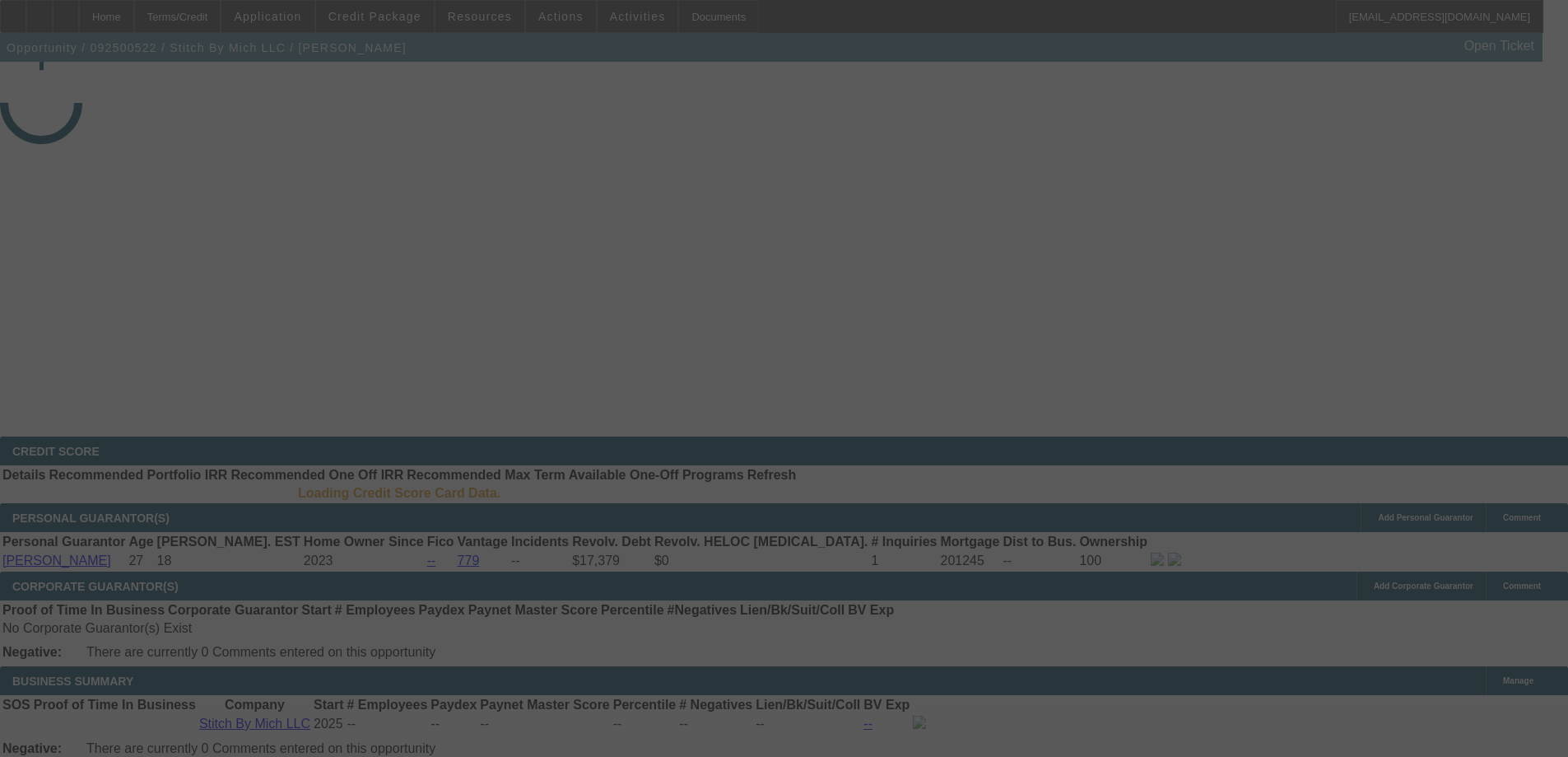
select select "3"
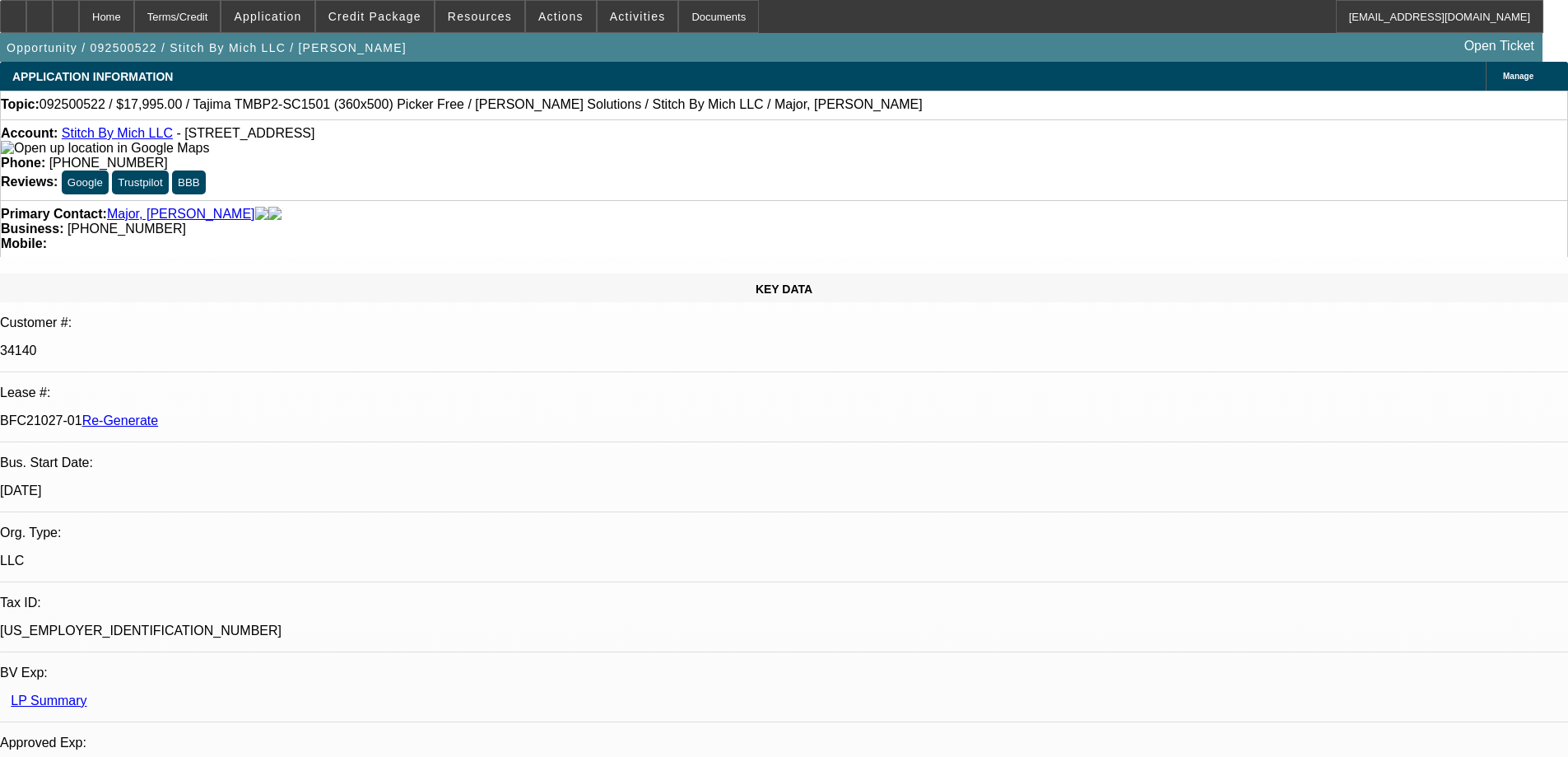
select select "0"
select select "2"
select select "0"
select select "1"
select select "6"
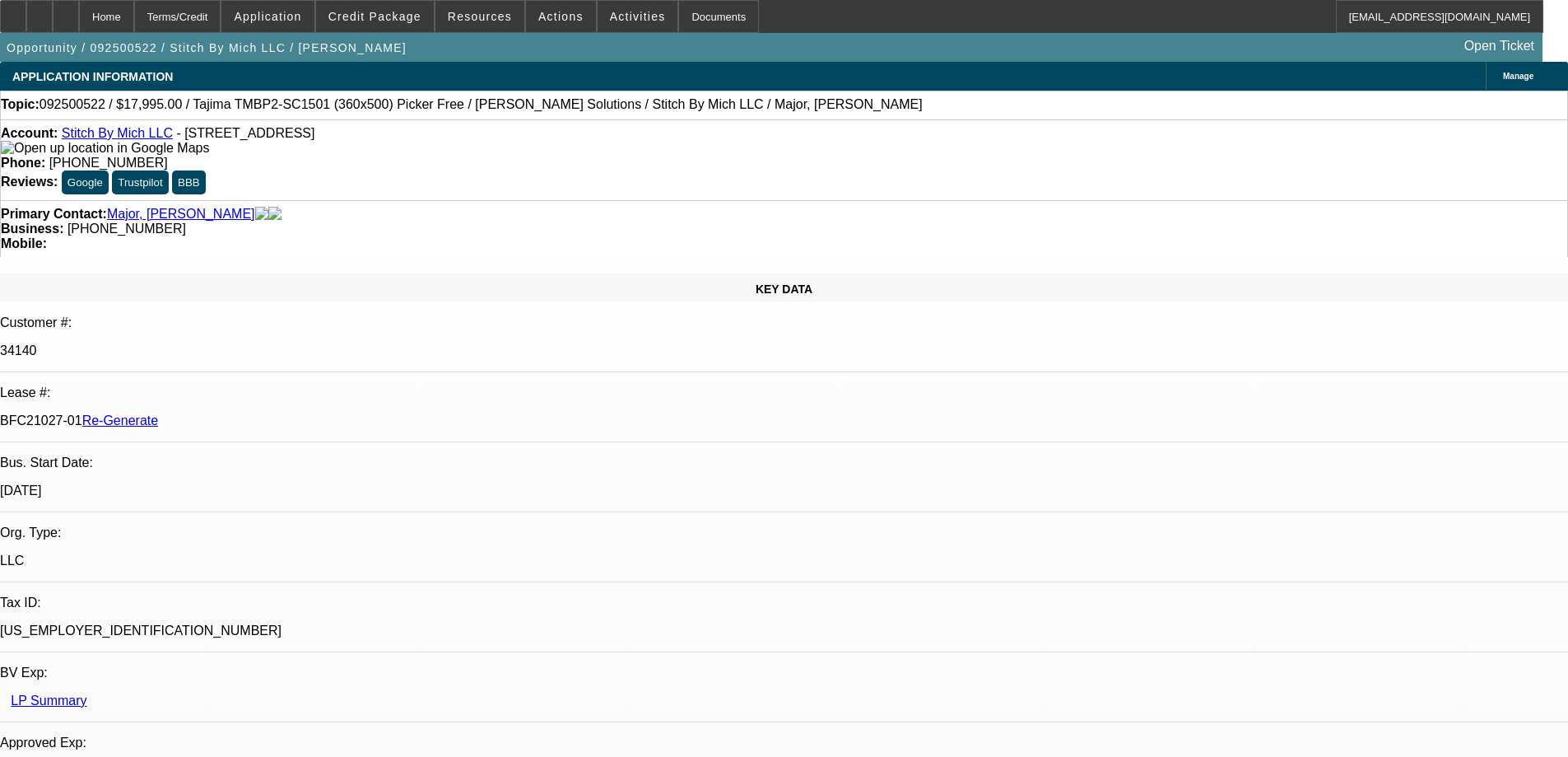
select select "2"
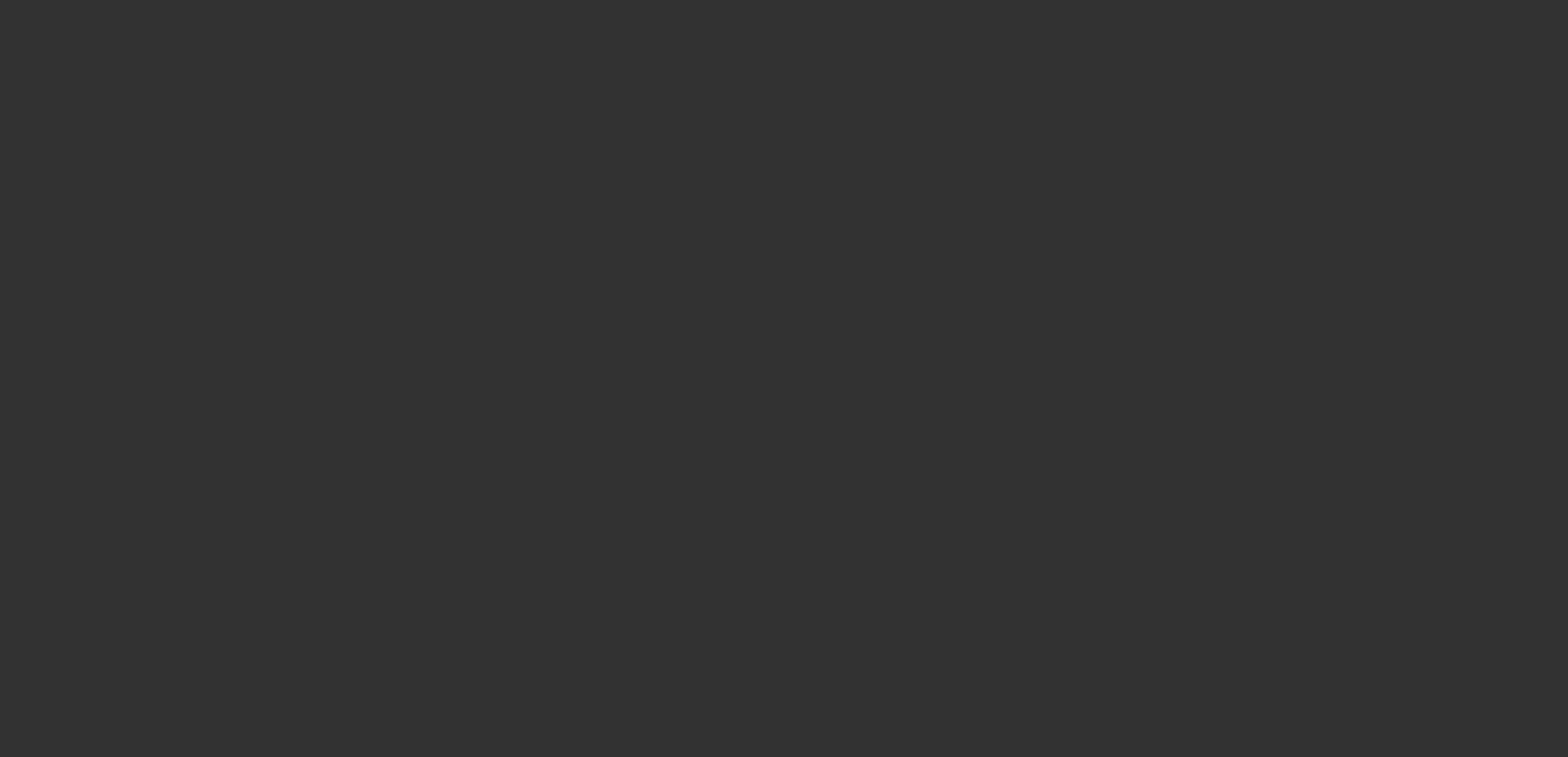
select select "3"
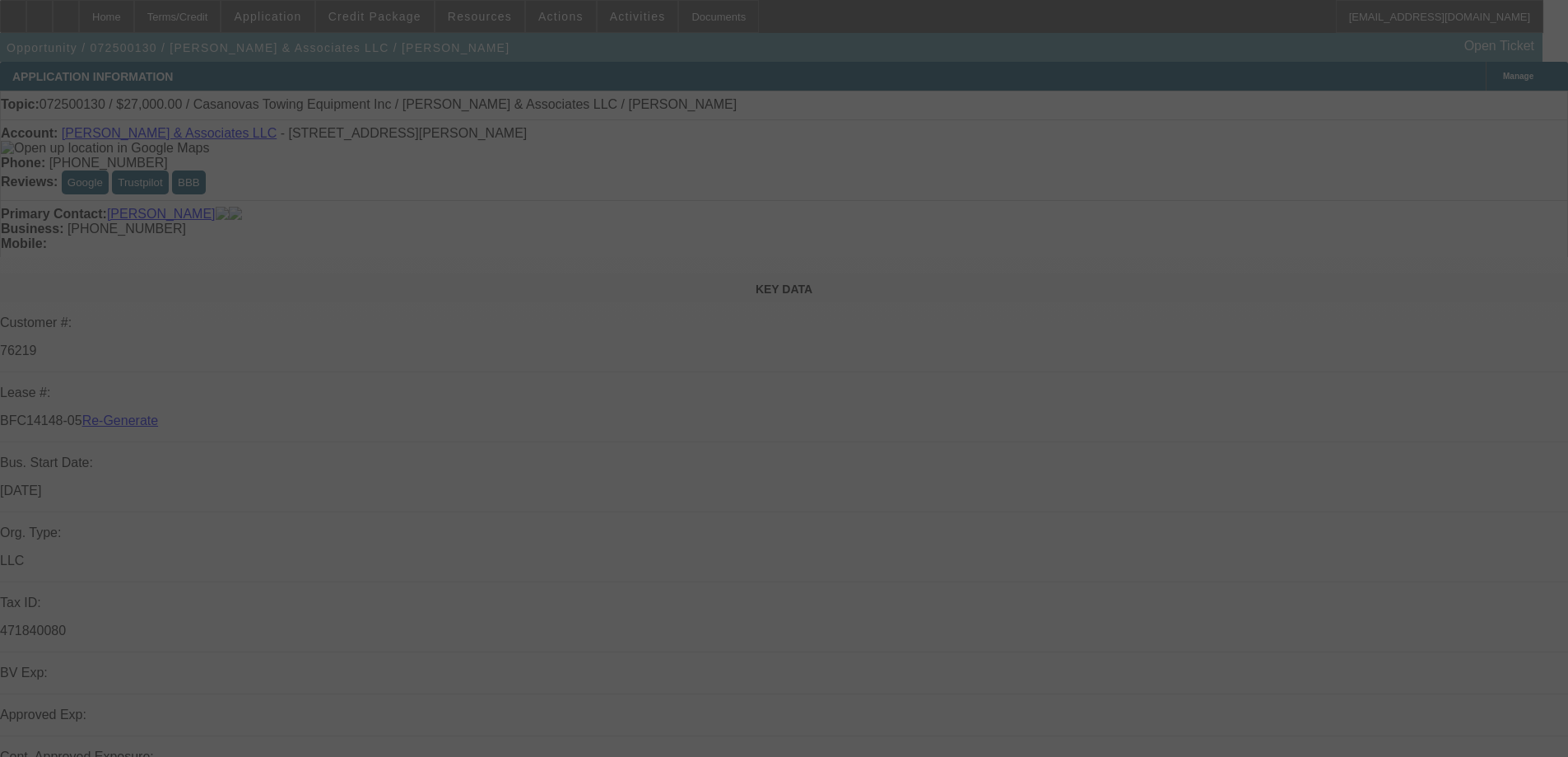
select select "0"
select select "2"
select select "0.1"
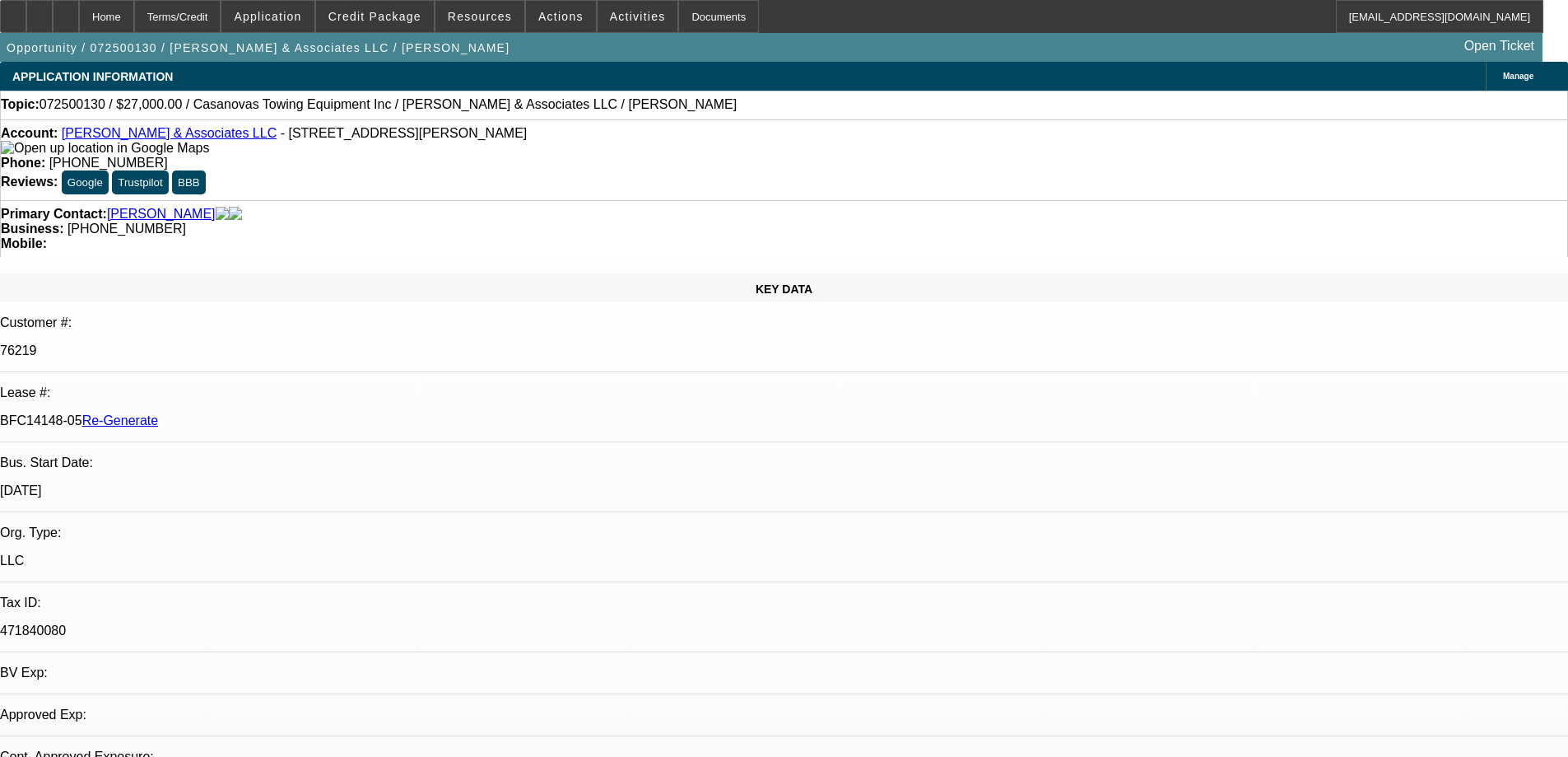
select select "4"
click at [706, 8] on div "Documents" at bounding box center [719, 17] width 81 height 33
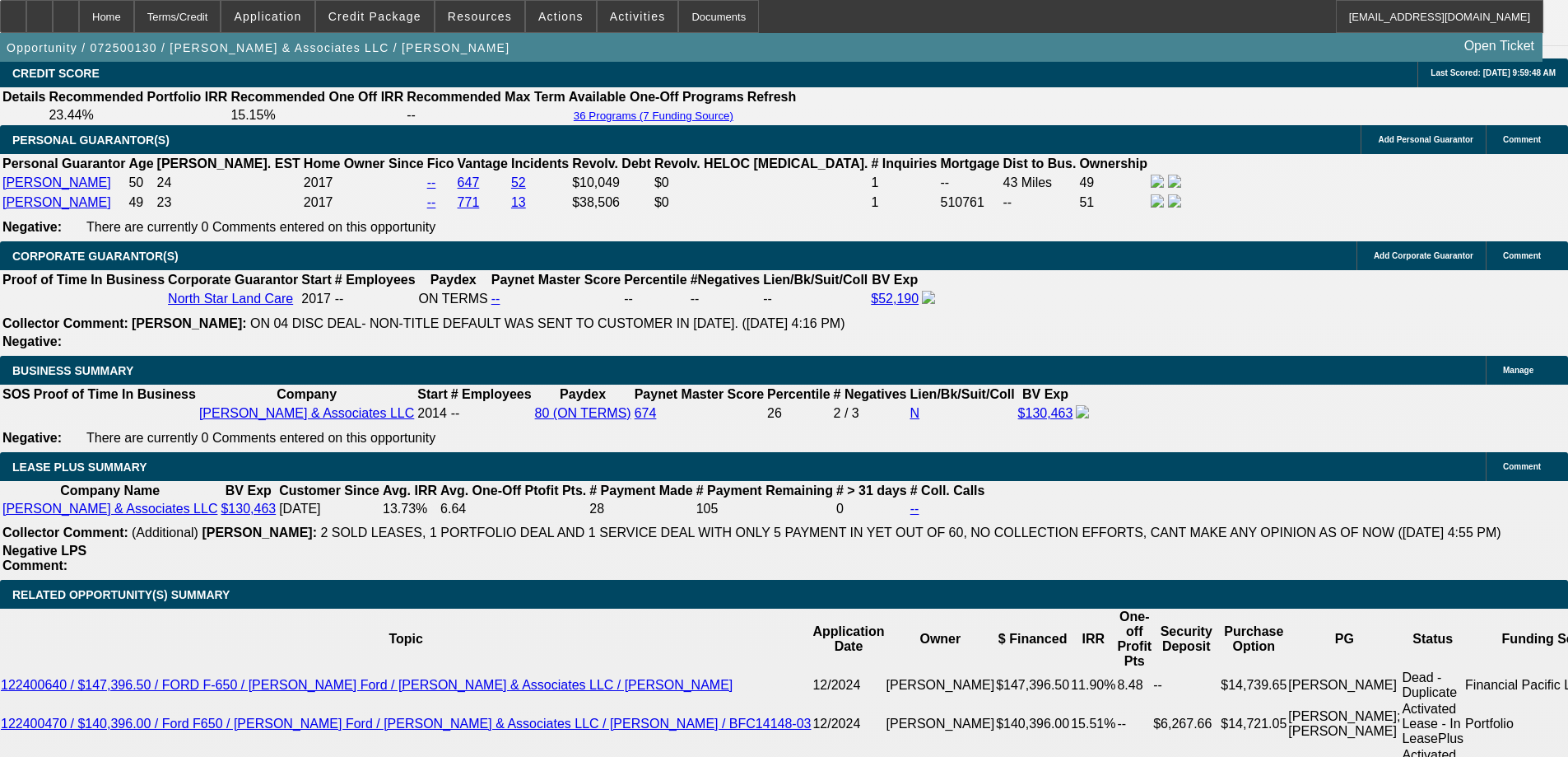
scroll to position [2552, 0]
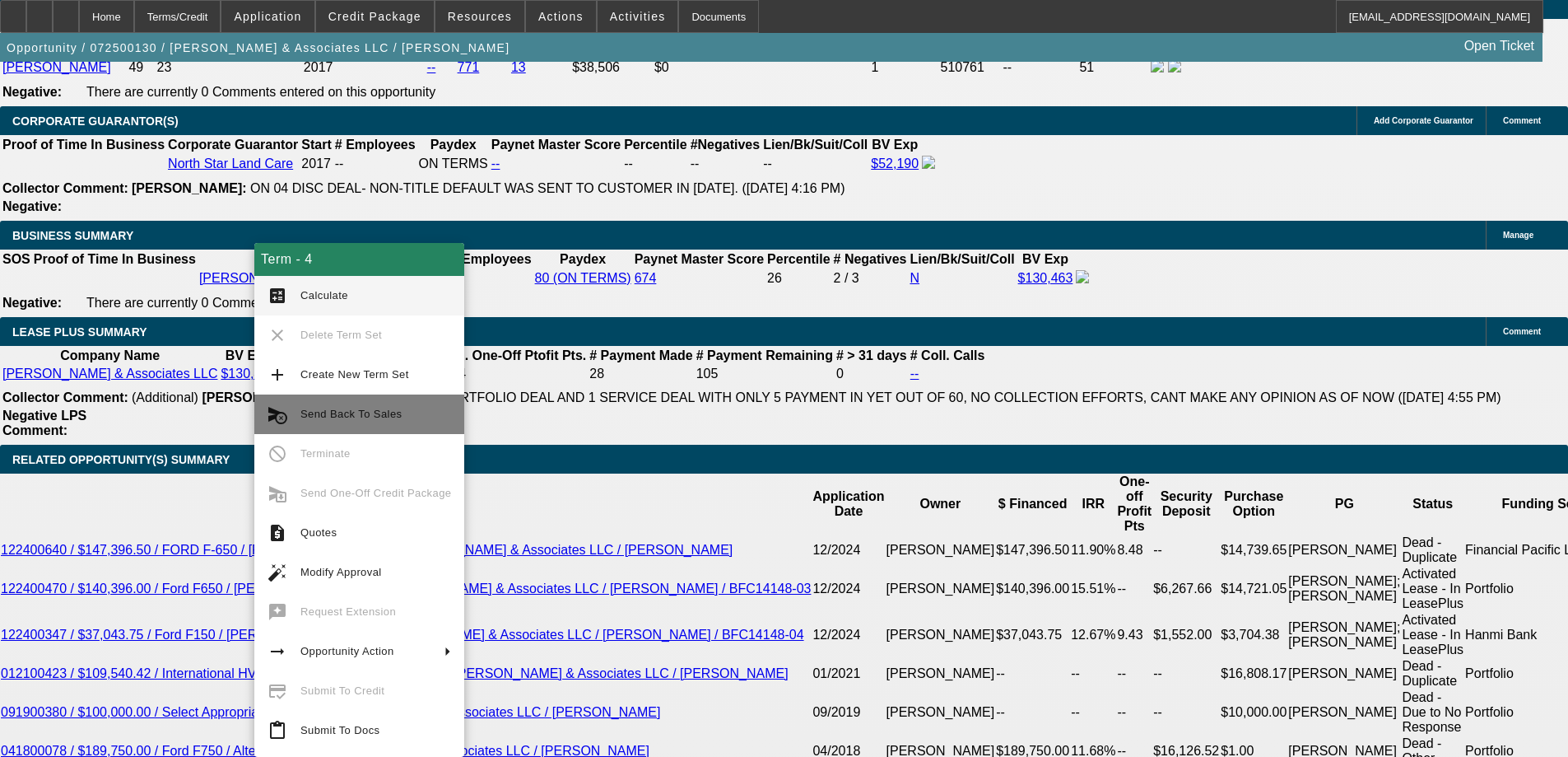
click at [313, 415] on span "Send Back To Sales" at bounding box center [351, 413] width 102 height 13
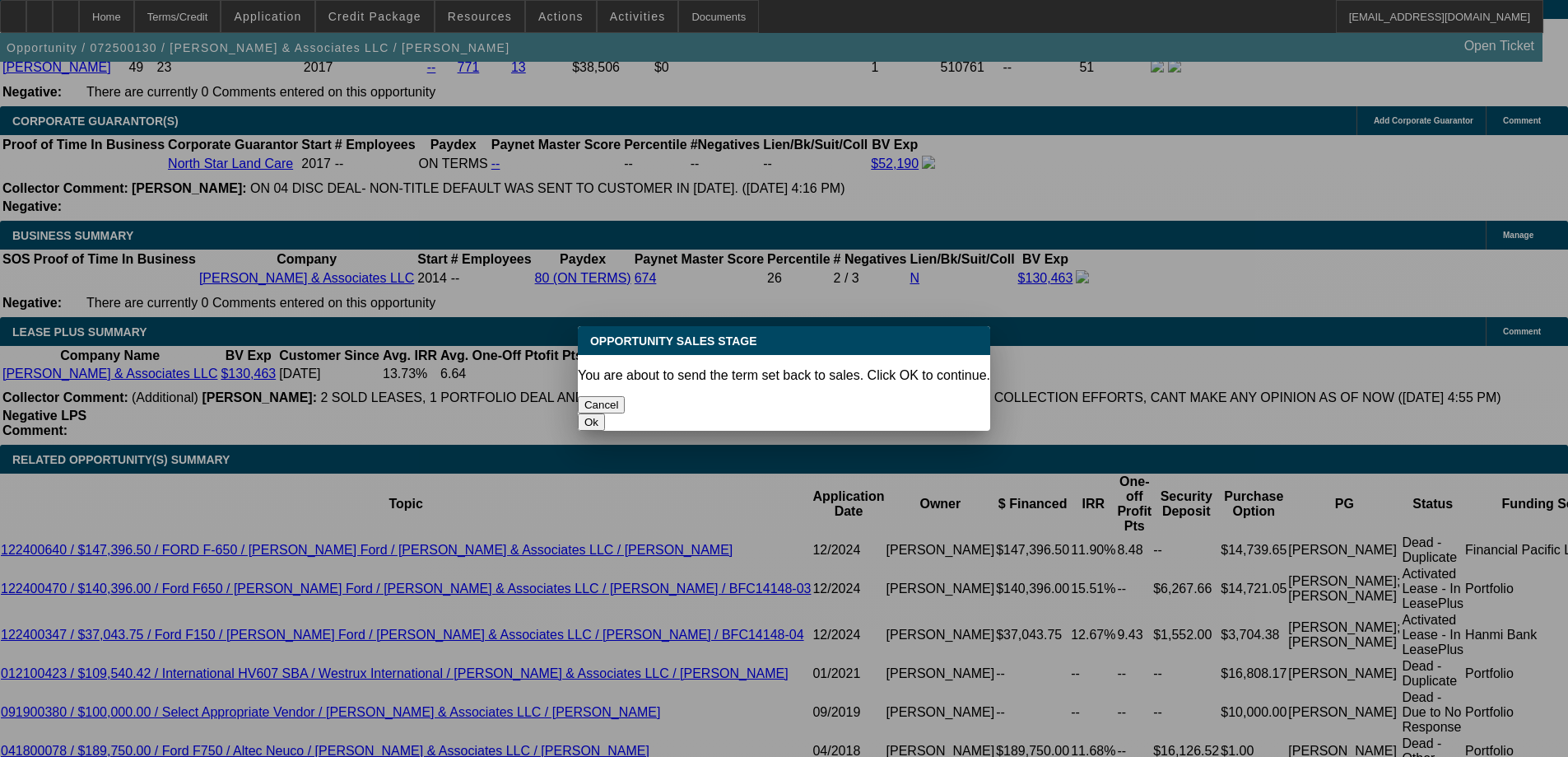
scroll to position [0, 0]
click at [605, 413] on button "Ok" at bounding box center [592, 422] width 27 height 18
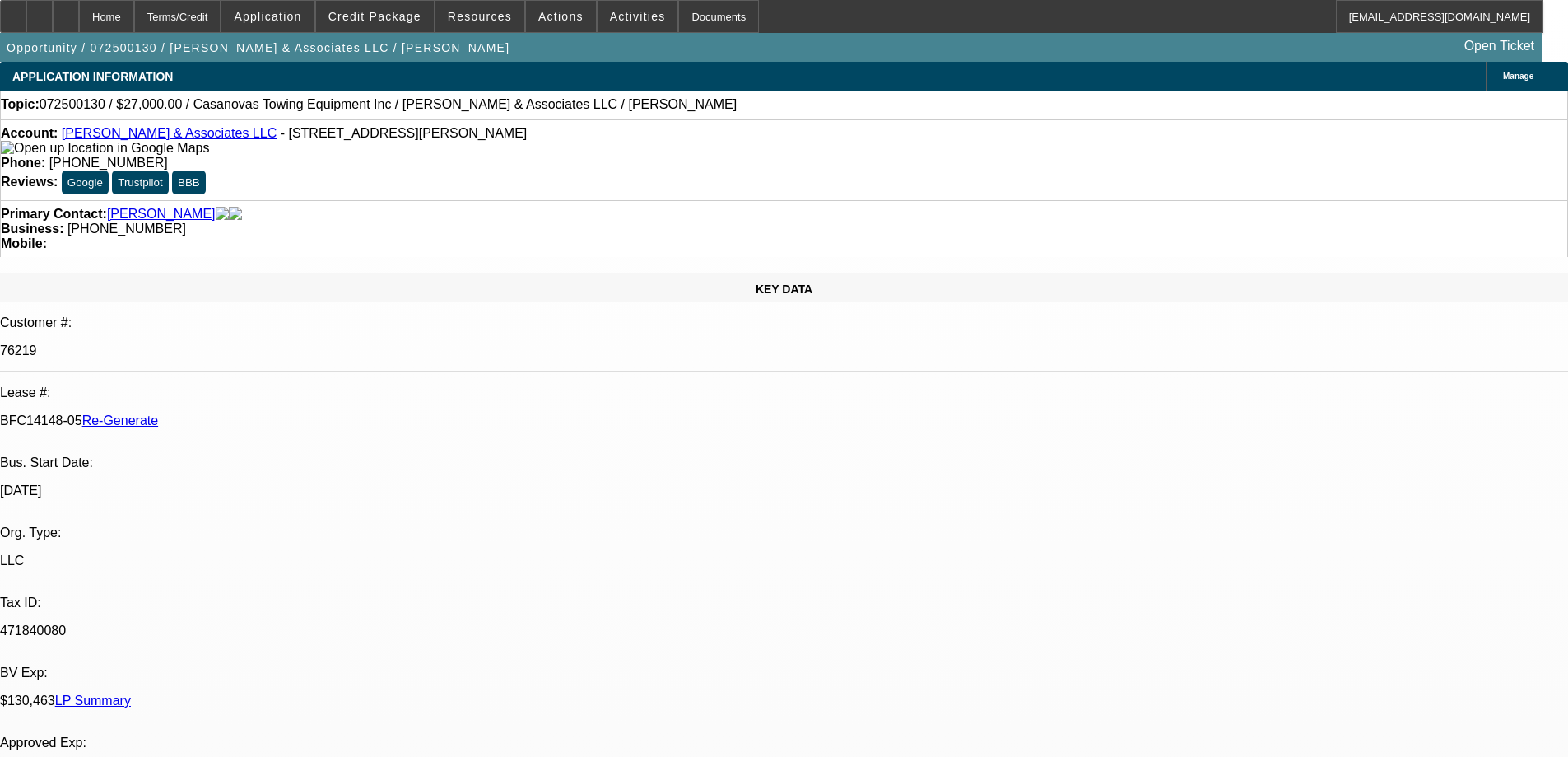
type textarea "per rep wrong truck"
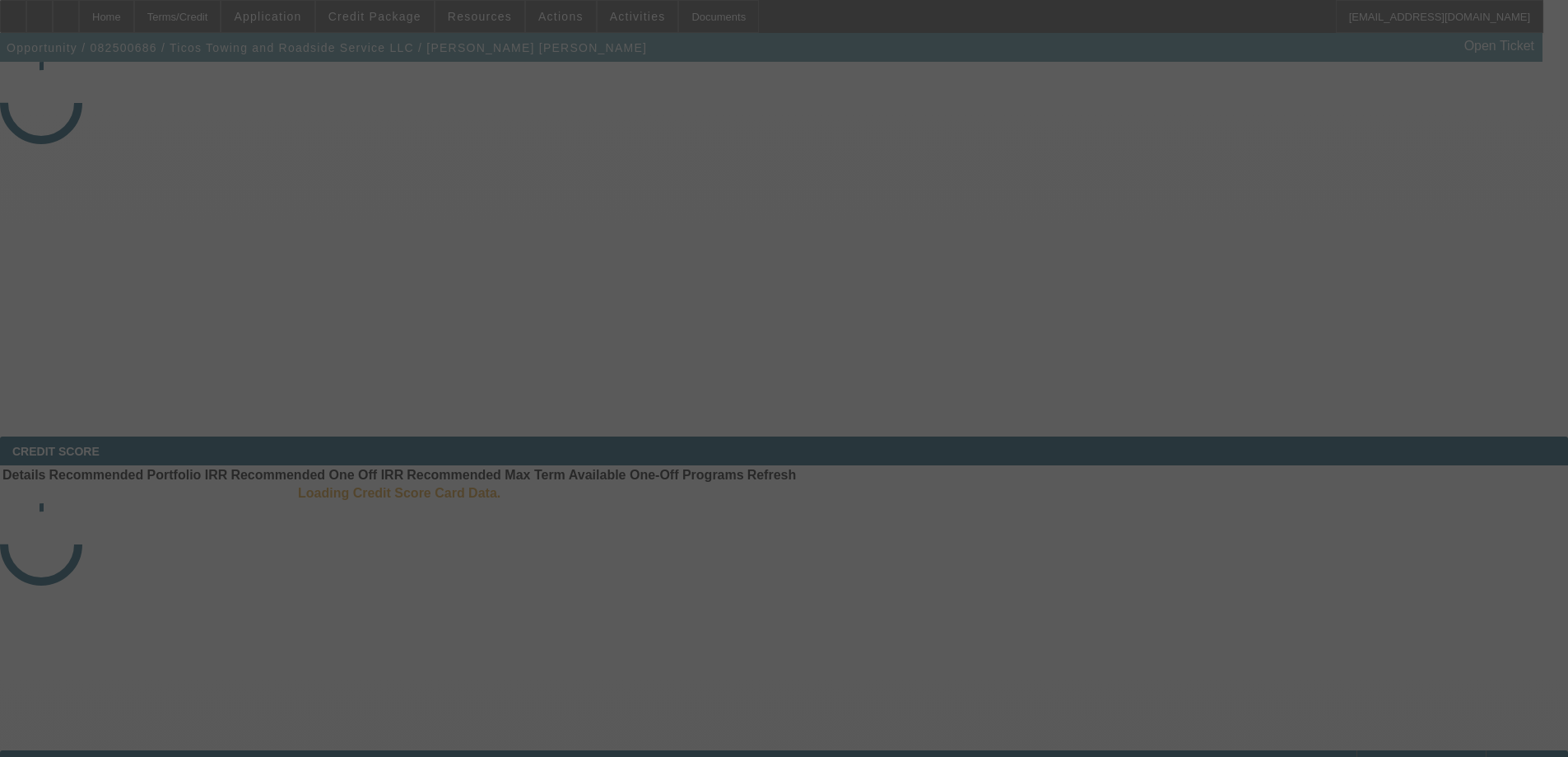
select select "3"
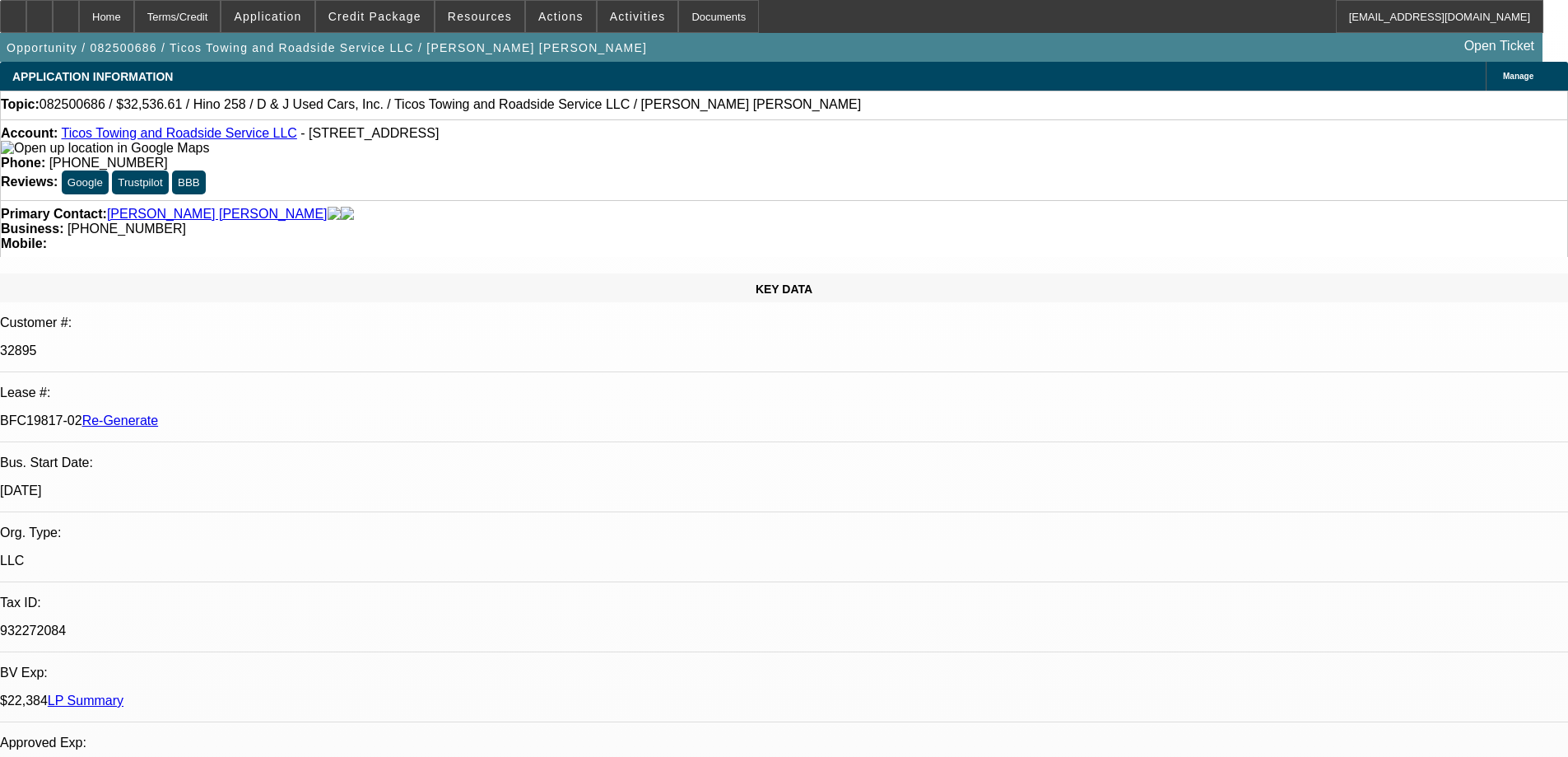
select select "0.15"
select select "2"
select select "0.1"
select select "4"
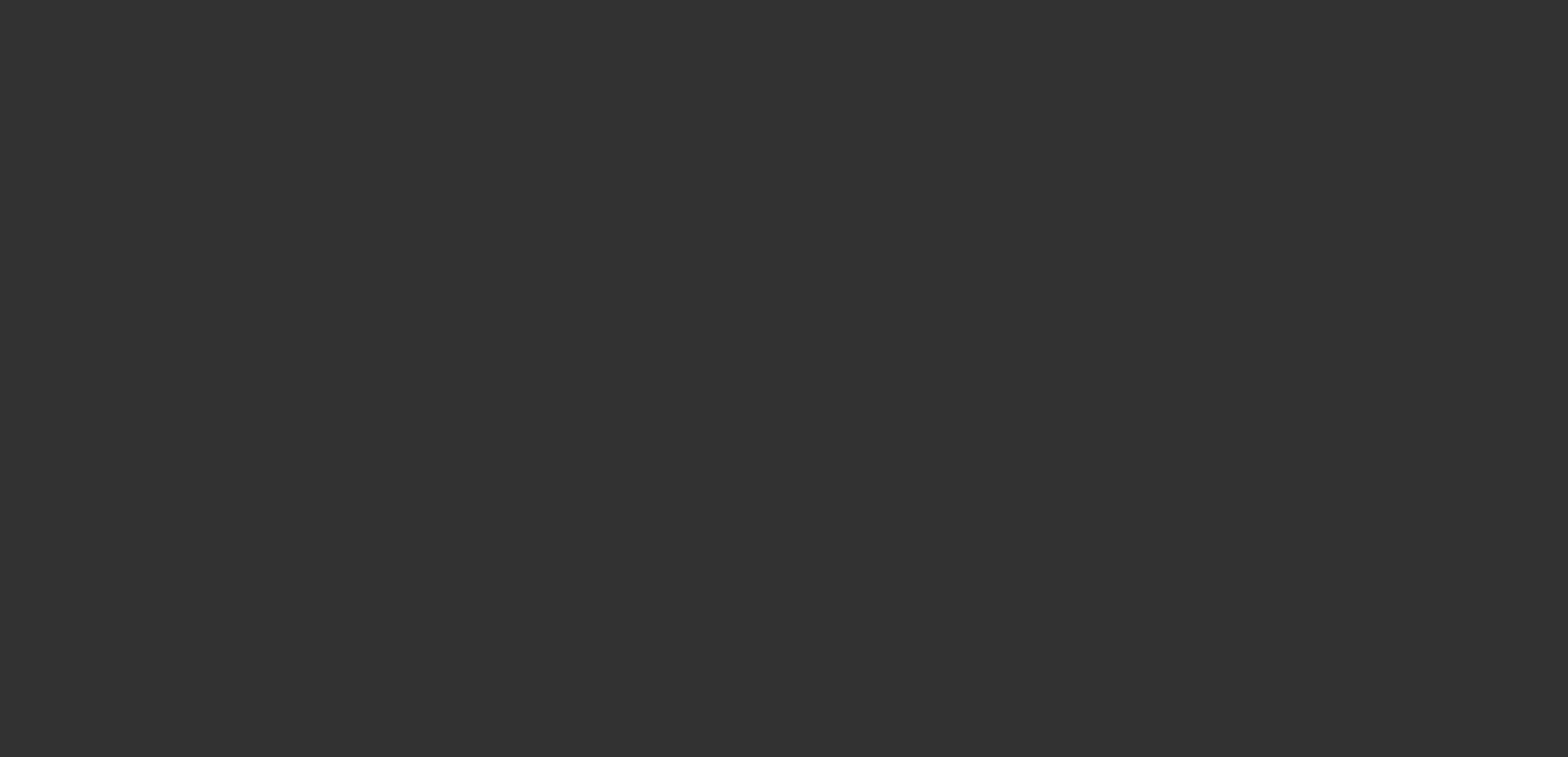
select select "4"
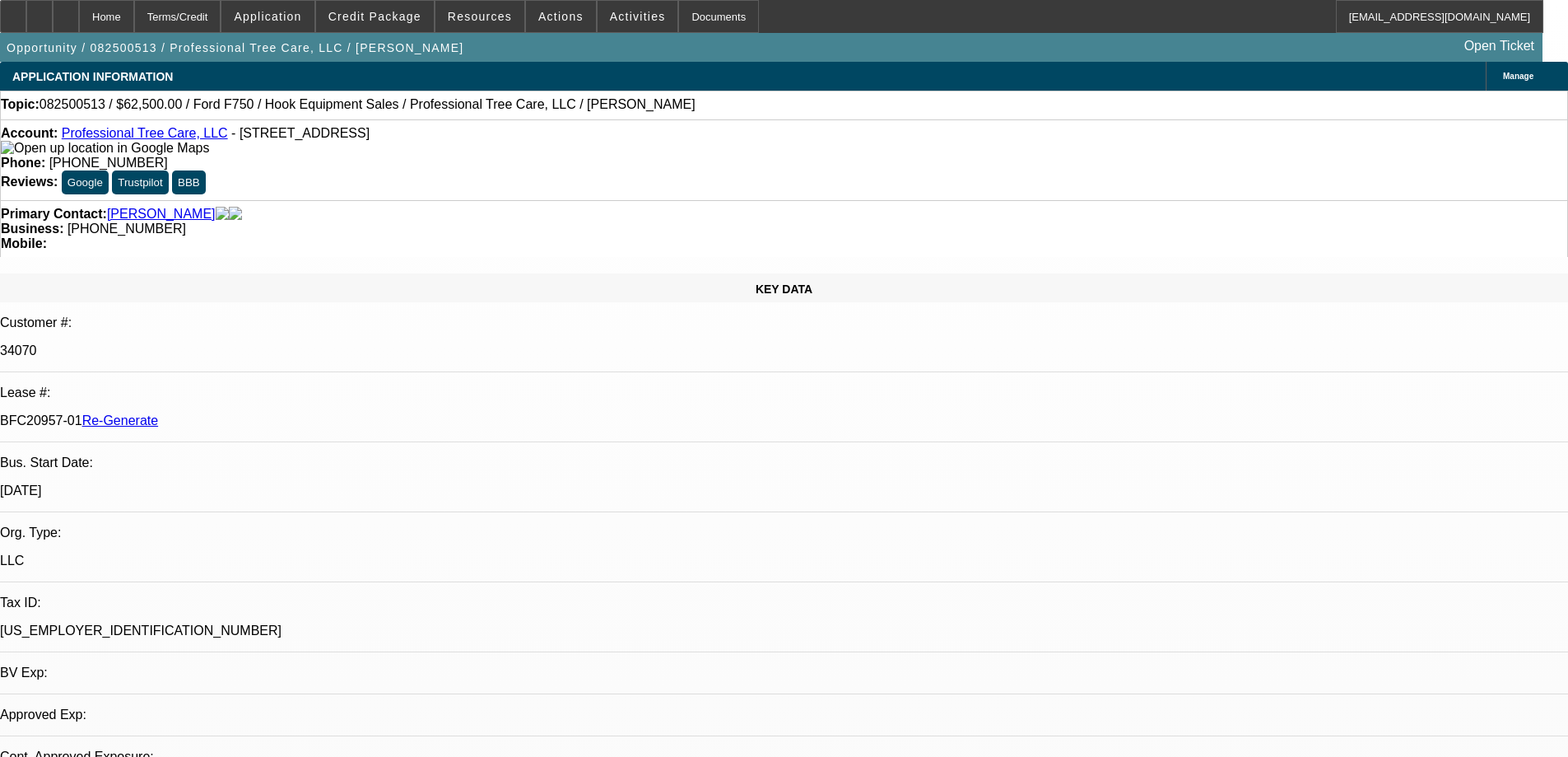
select select "0"
select select "6"
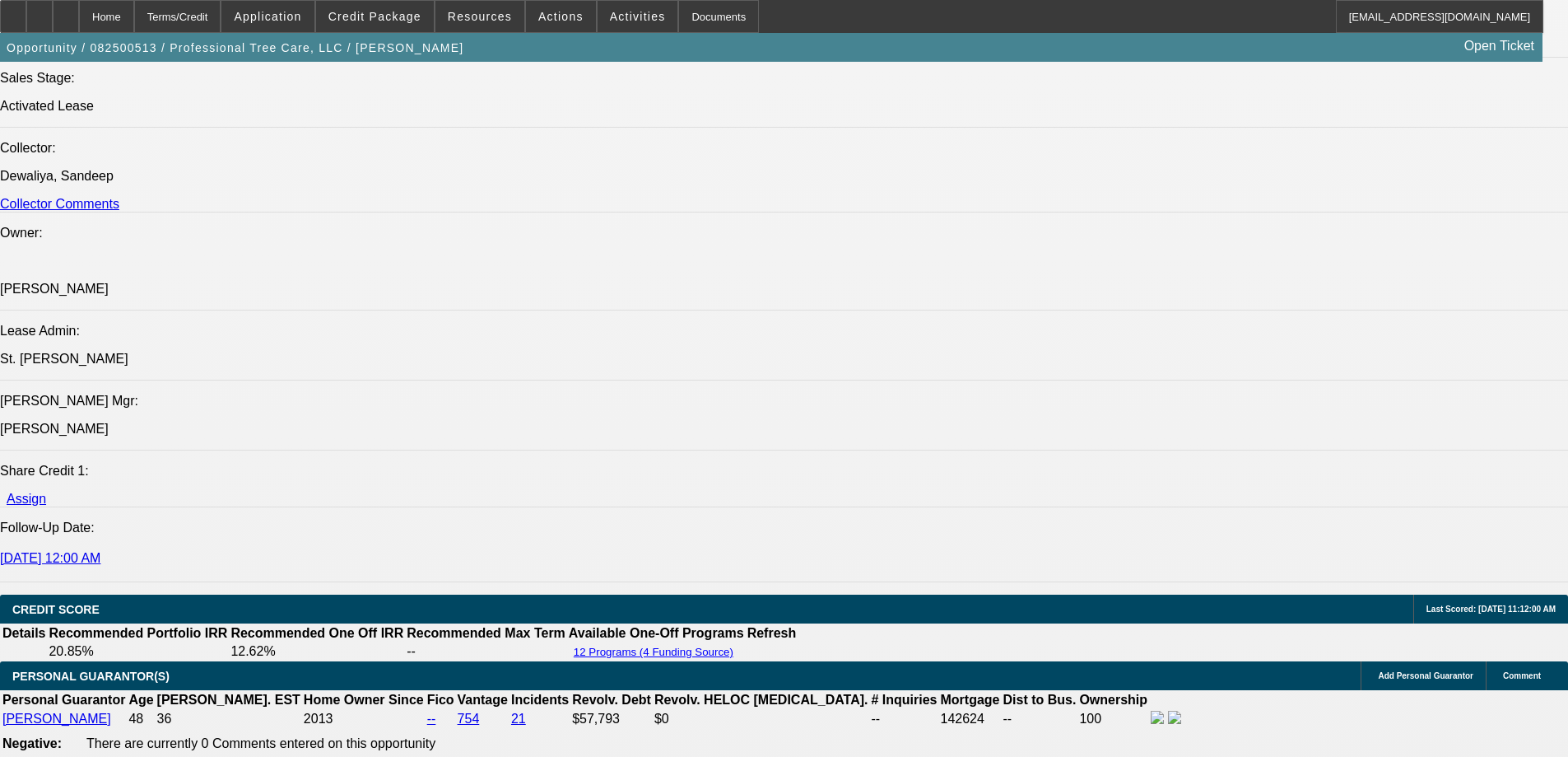
scroll to position [2223, 0]
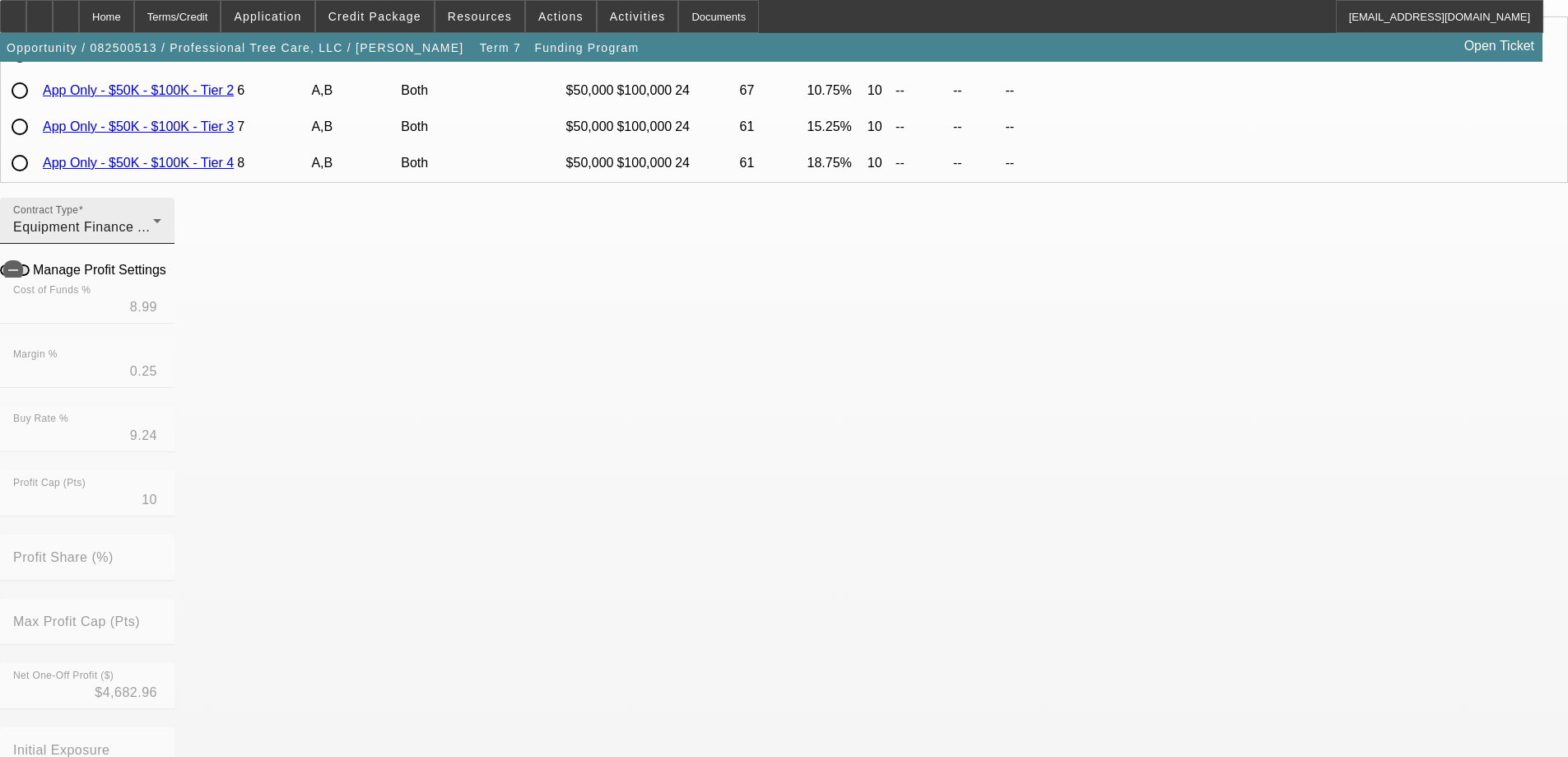
scroll to position [329, 0]
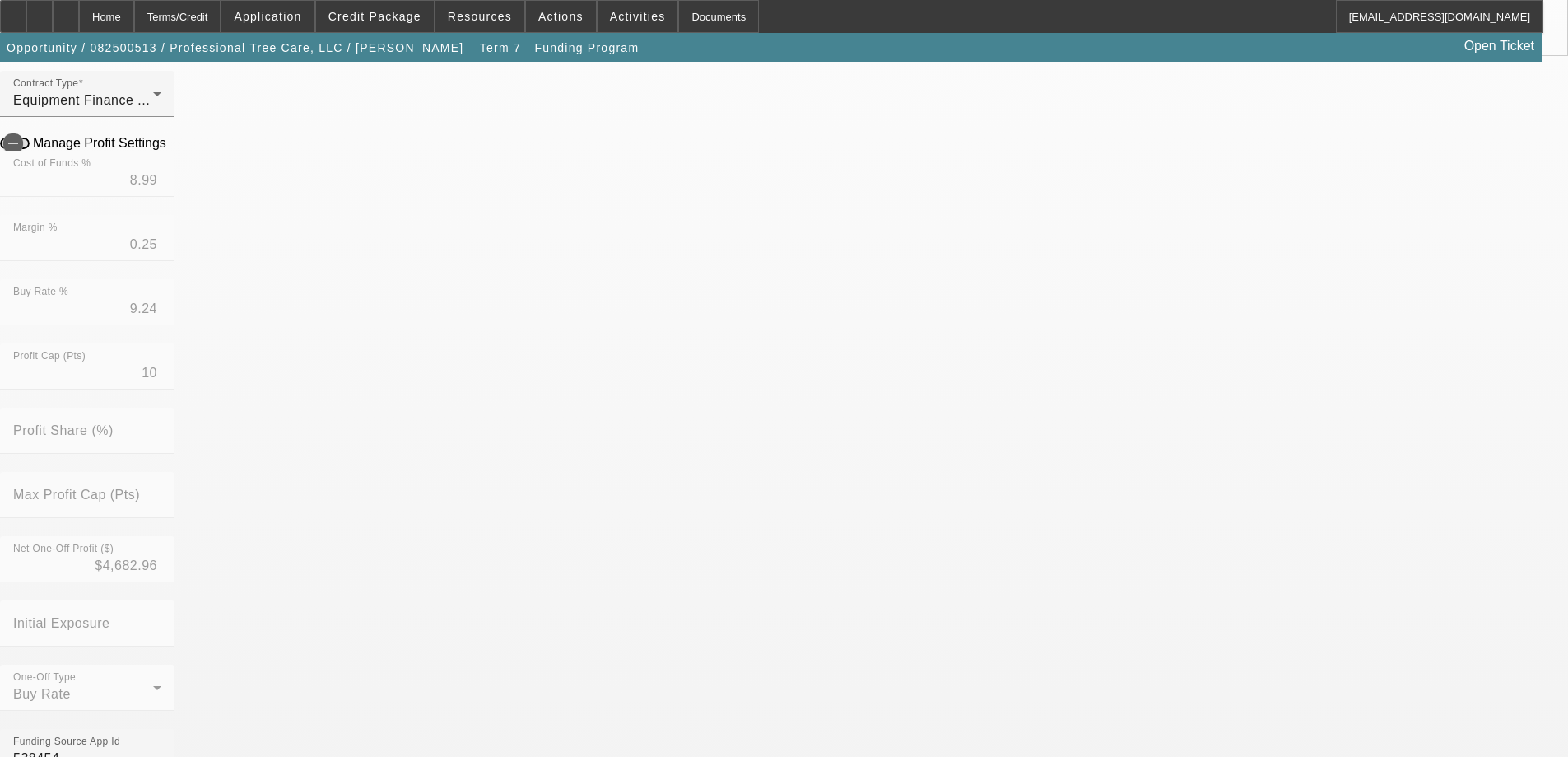
click at [648, 668] on mat-option "No" at bounding box center [664, 676] width 216 height 39
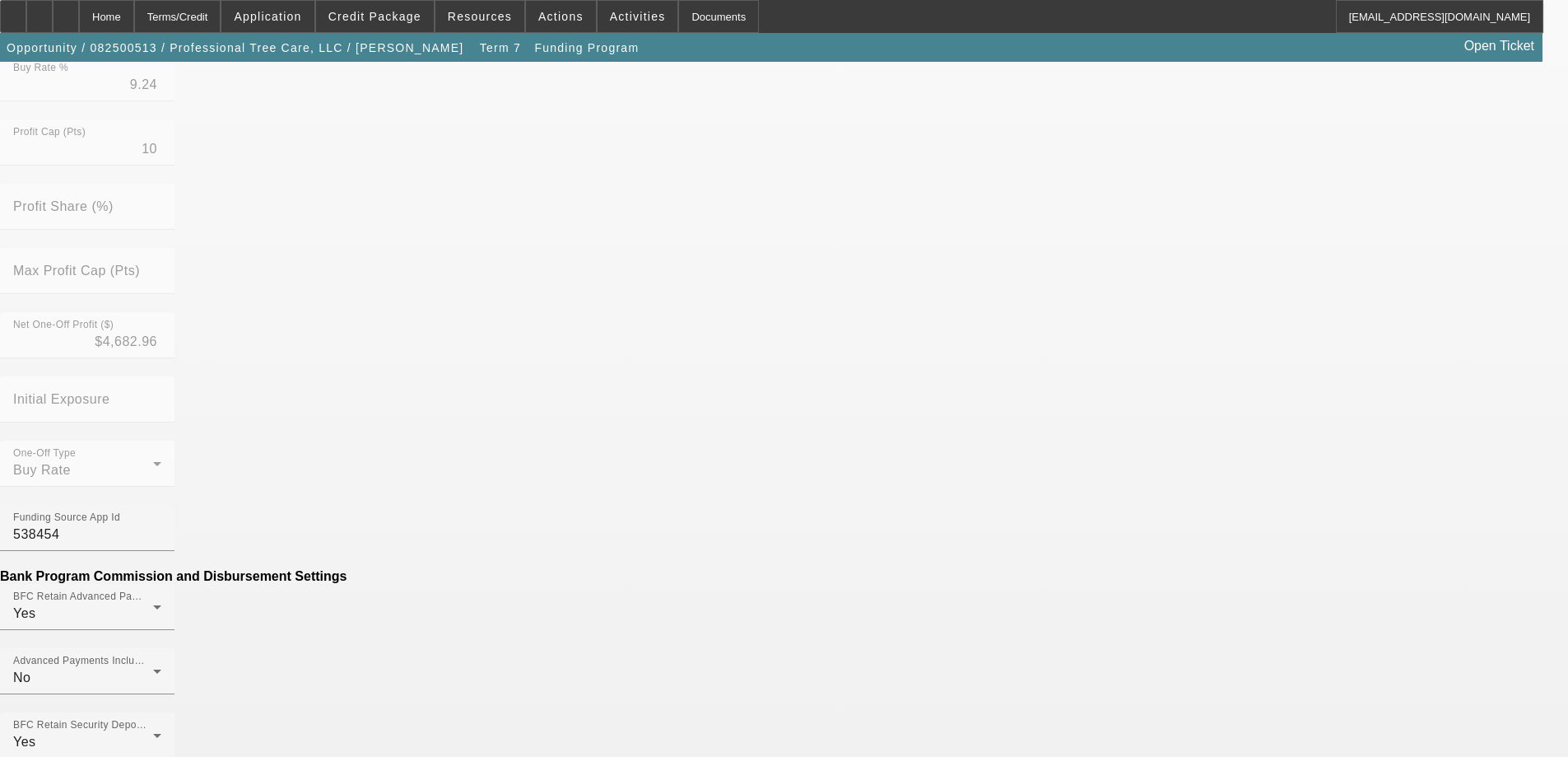
scroll to position [576, 0]
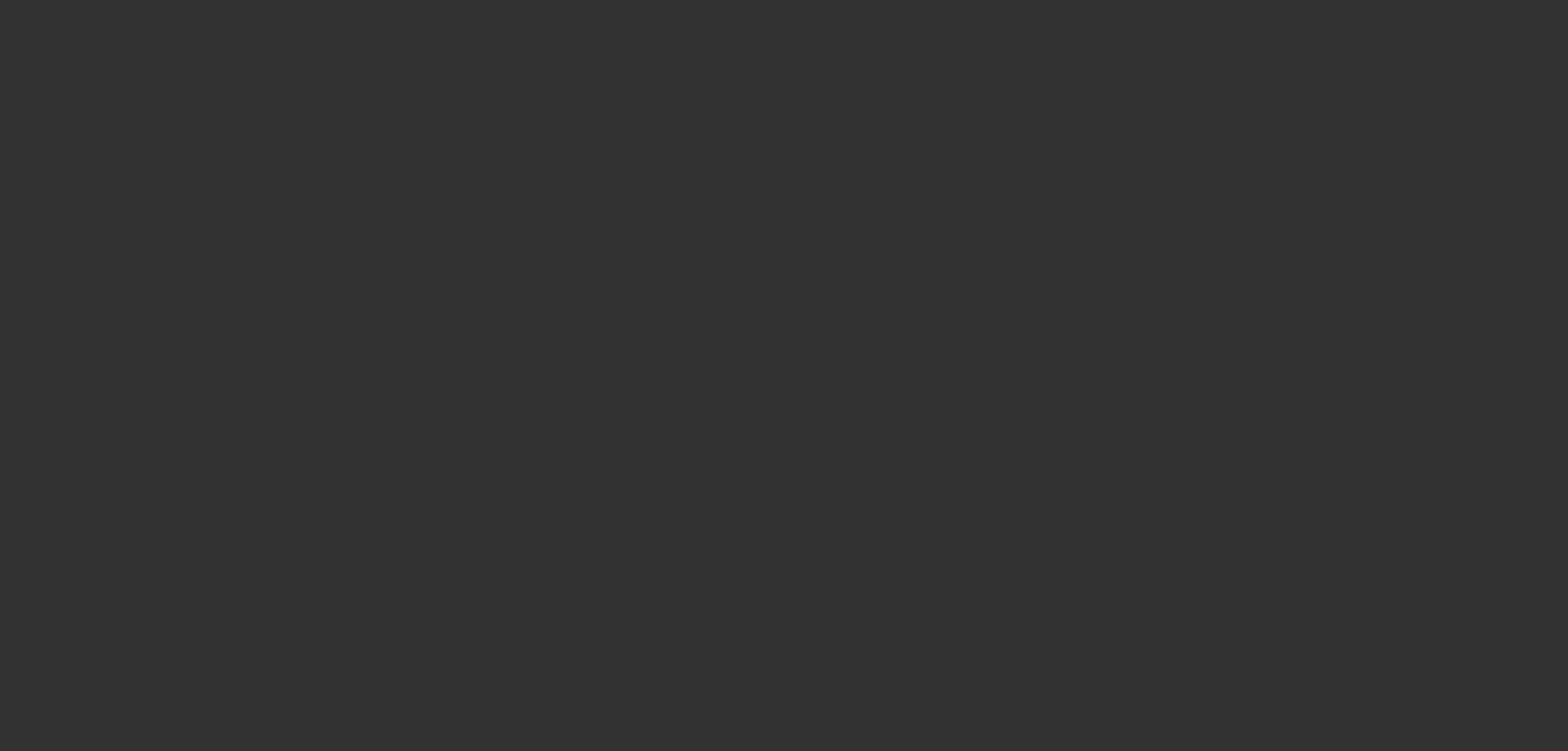
radio input "true"
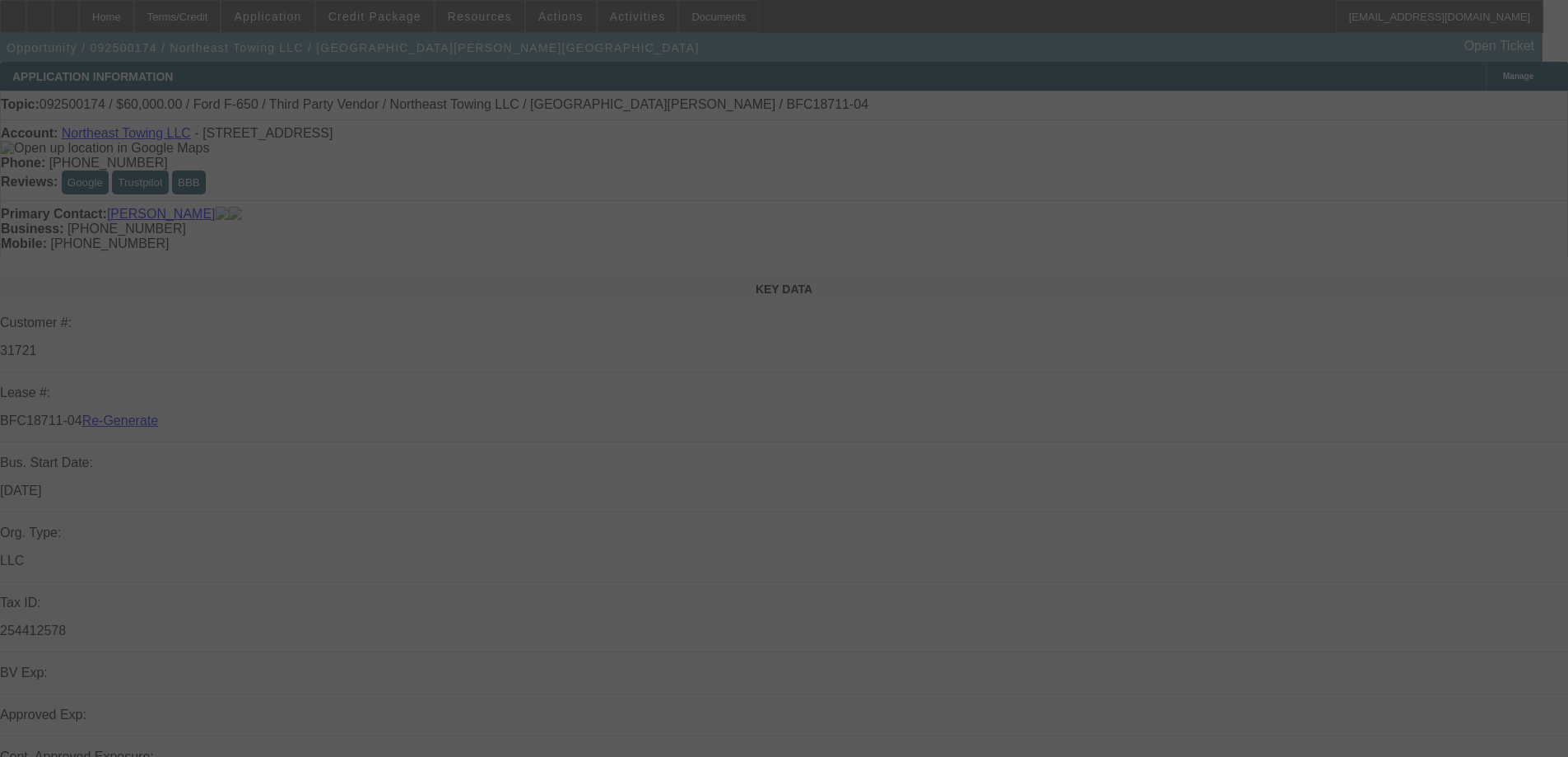
select select "4"
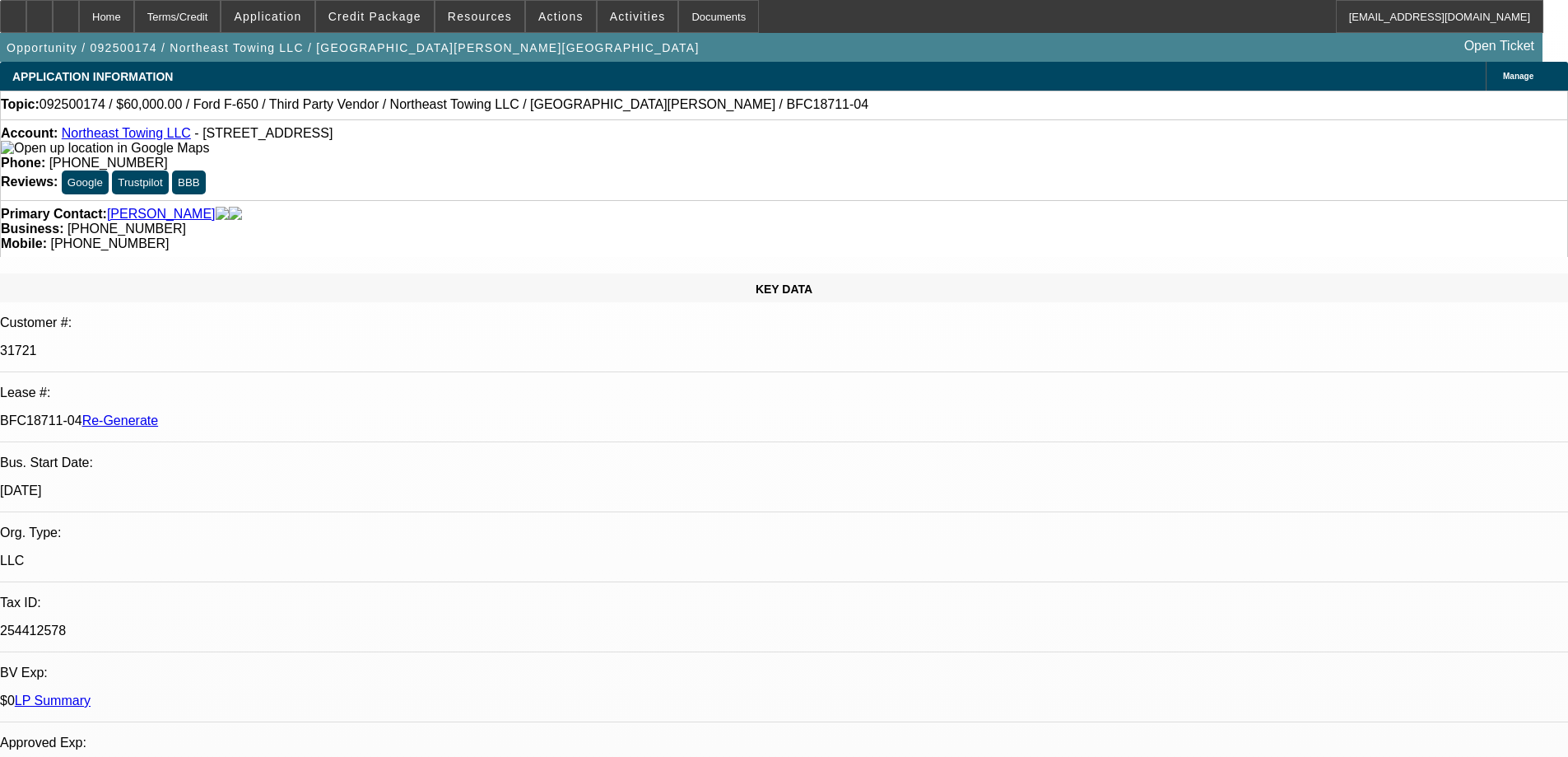
select select "0"
select select "3"
select select "0"
select select "6"
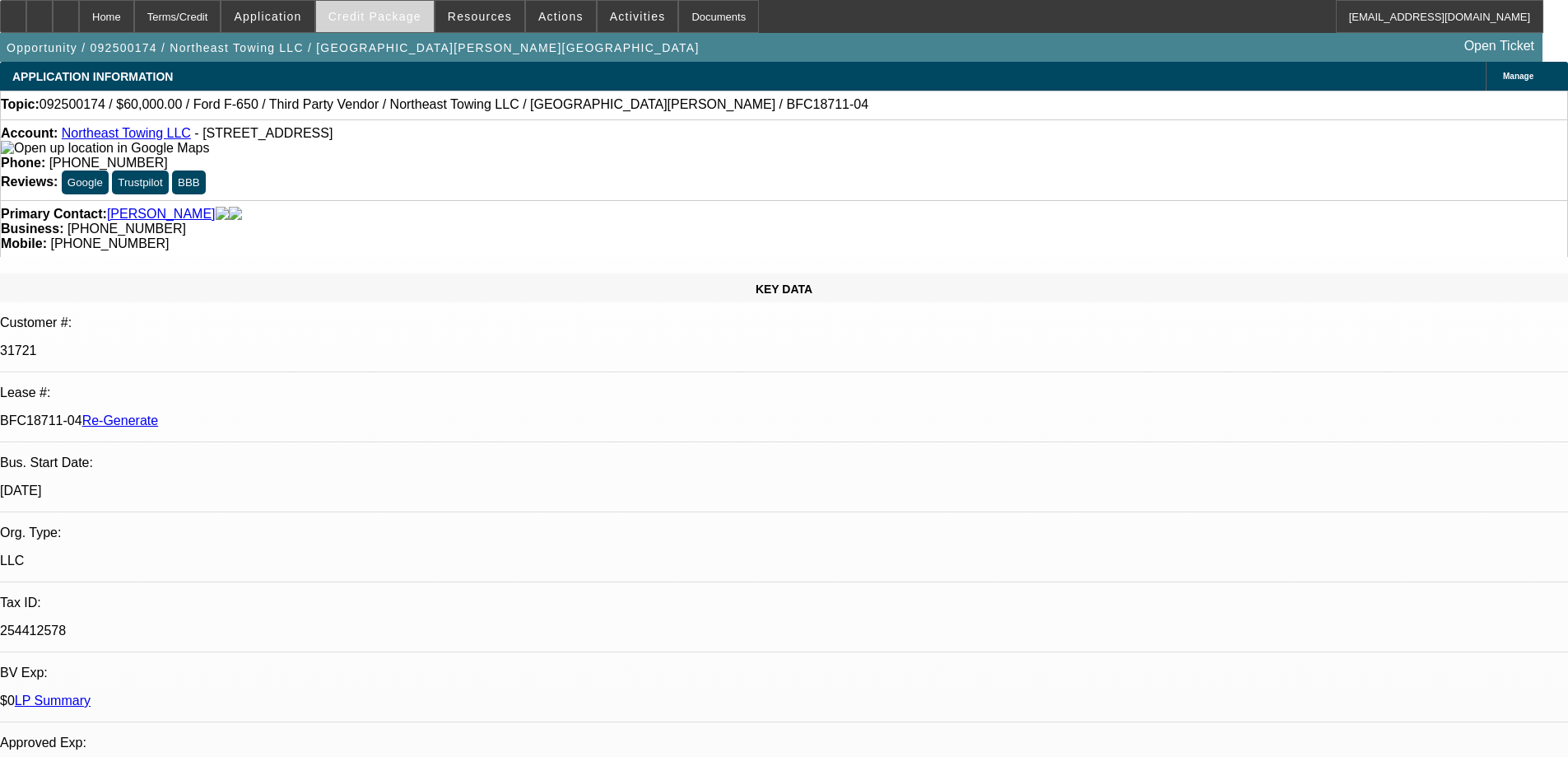
click at [380, 22] on span "Credit Package" at bounding box center [374, 16] width 93 height 13
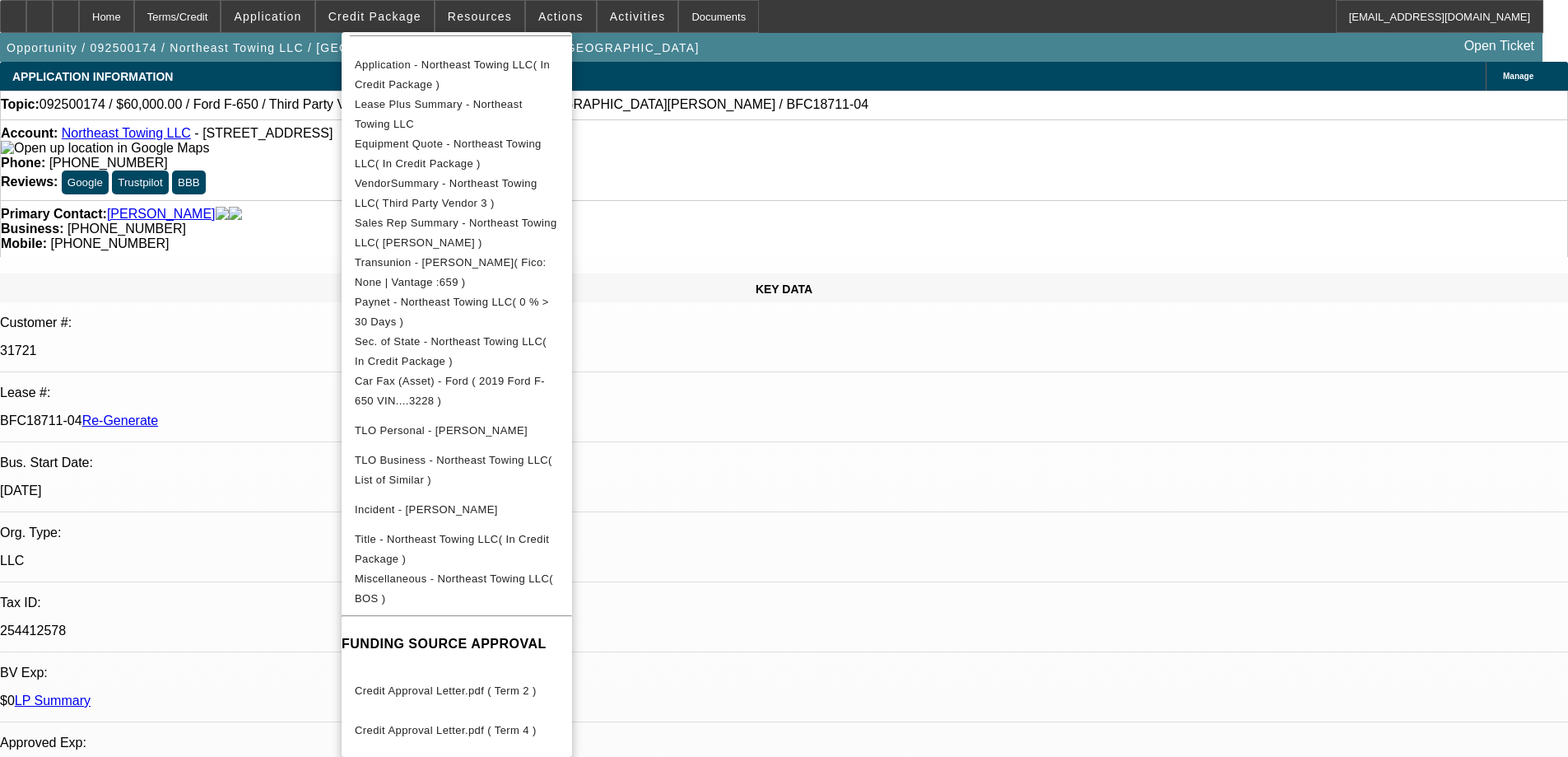
scroll to position [103, 0]
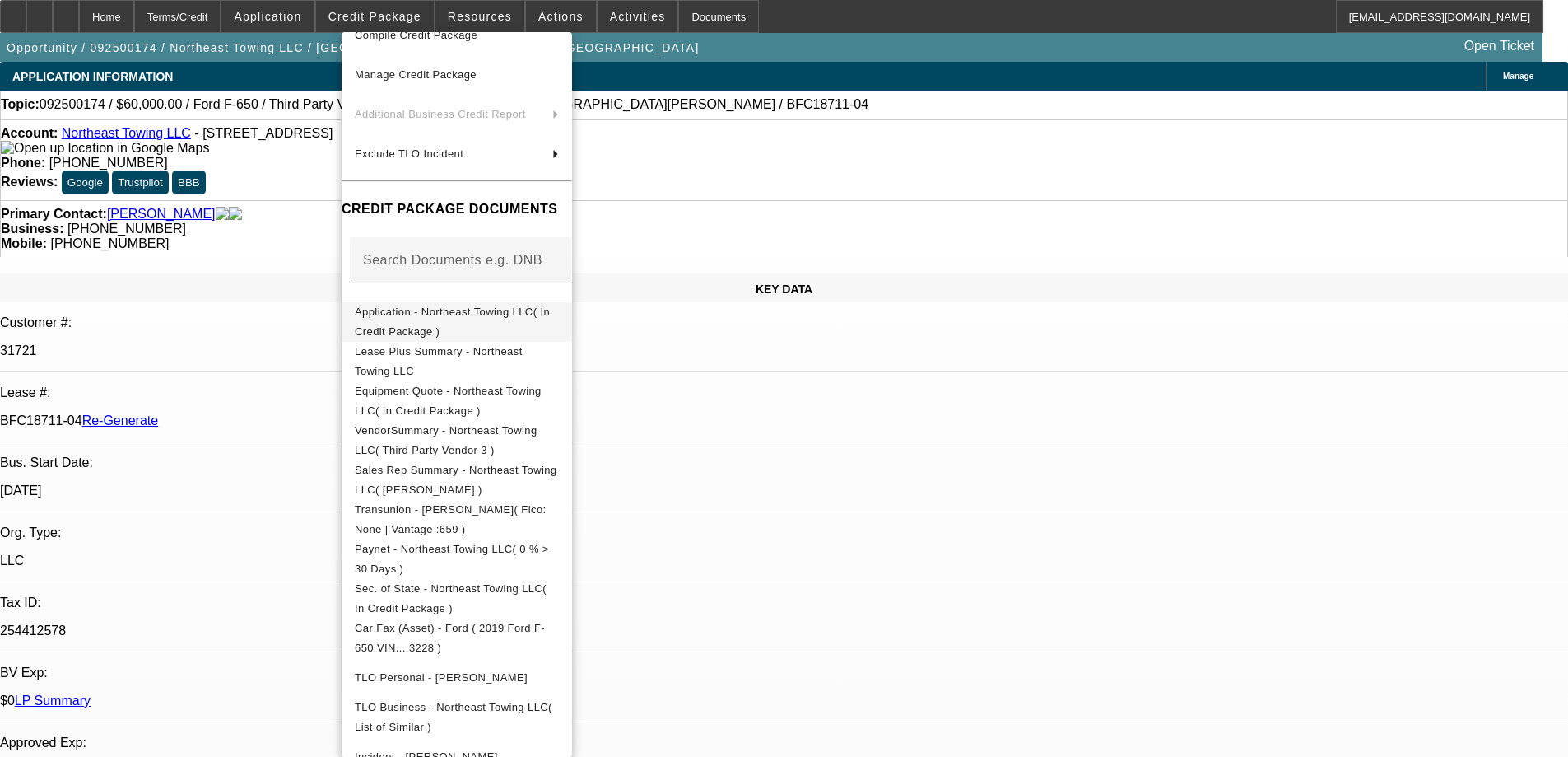
click at [422, 317] on span "Application - Northeast Towing LLC( In Credit Package )" at bounding box center [452, 321] width 195 height 32
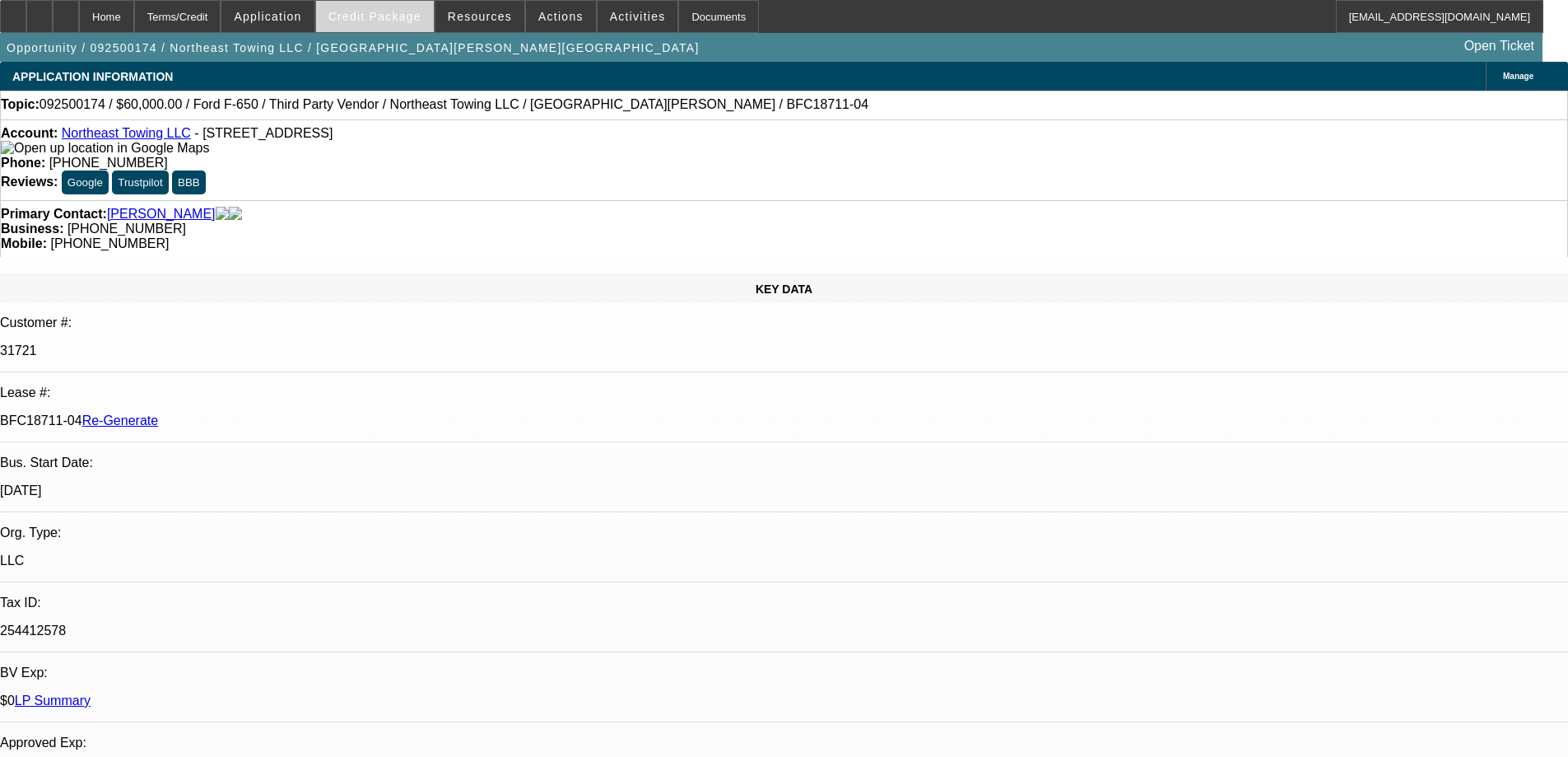
click at [380, 8] on span at bounding box center [375, 17] width 118 height 39
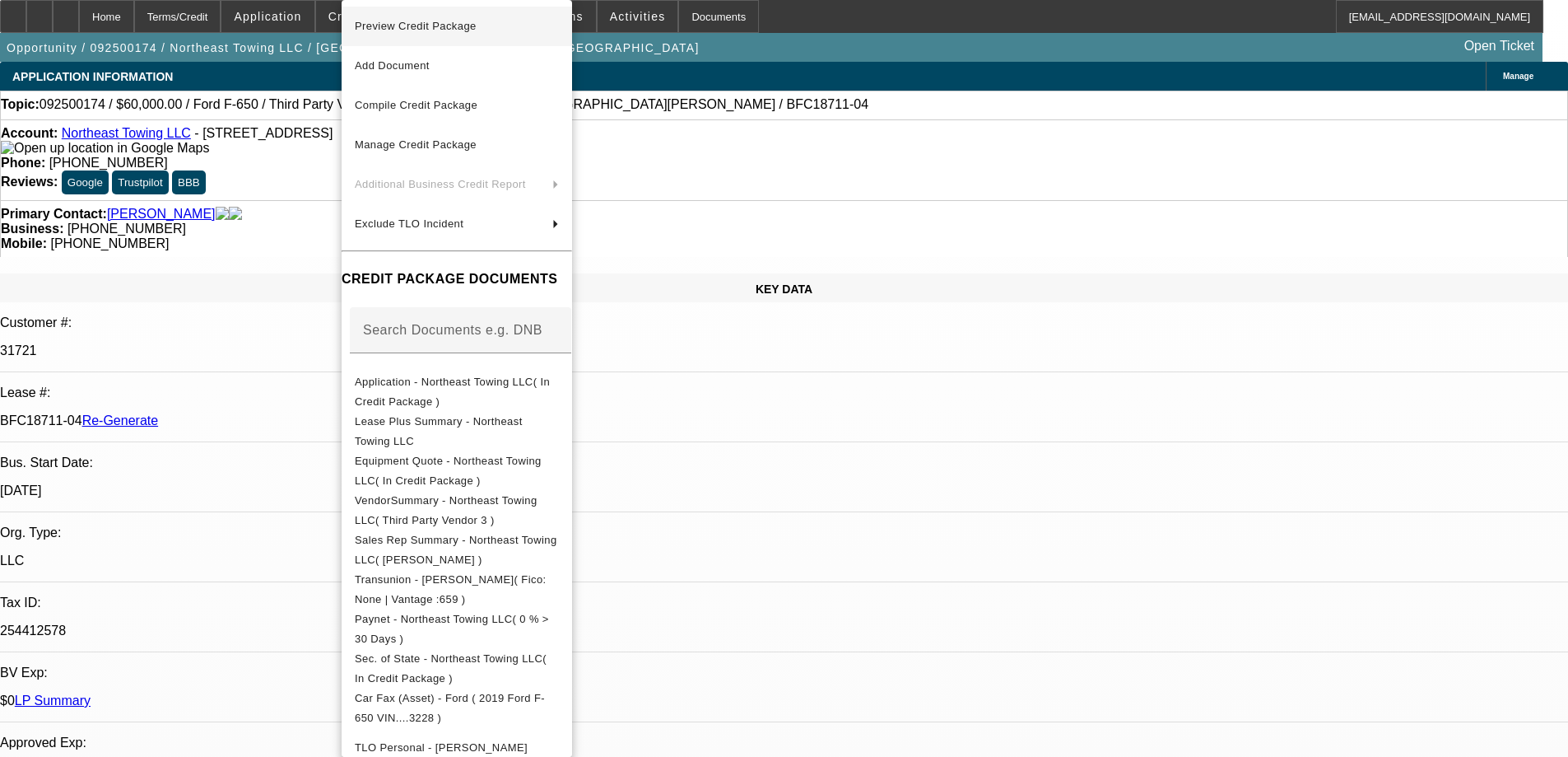
click at [391, 30] on span "Preview Credit Package" at bounding box center [415, 25] width 122 height 13
